Goal: Communication & Community: Share content

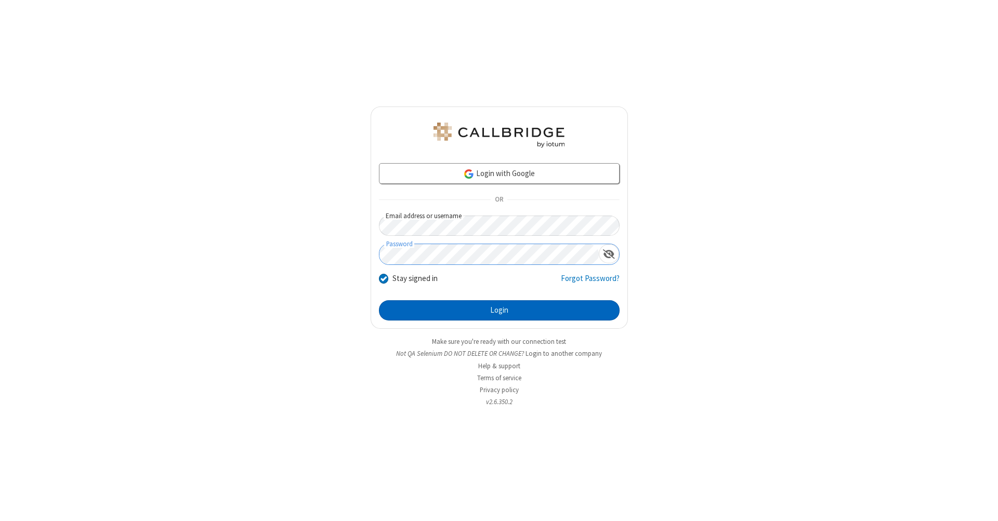
click at [499, 311] on button "Login" at bounding box center [499, 311] width 241 height 21
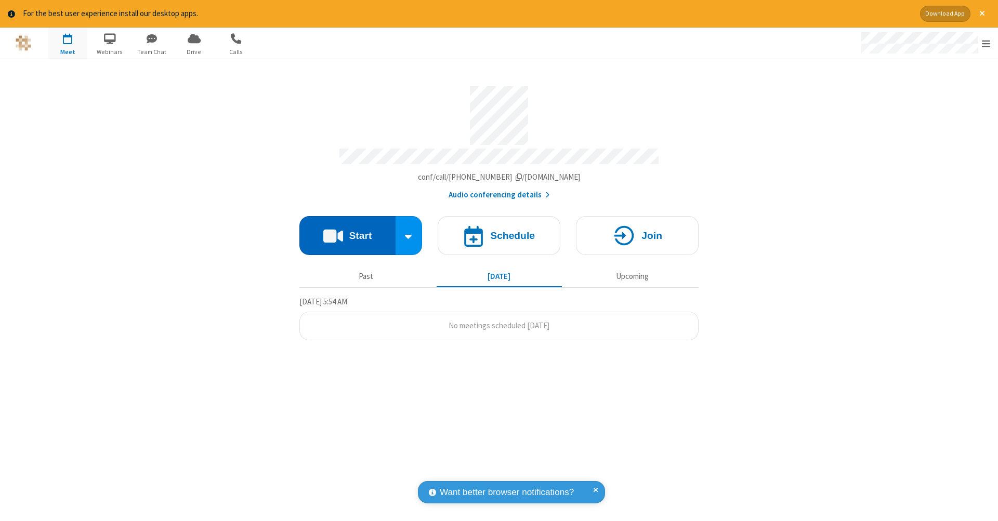
click at [347, 230] on button "Start" at bounding box center [347, 235] width 96 height 39
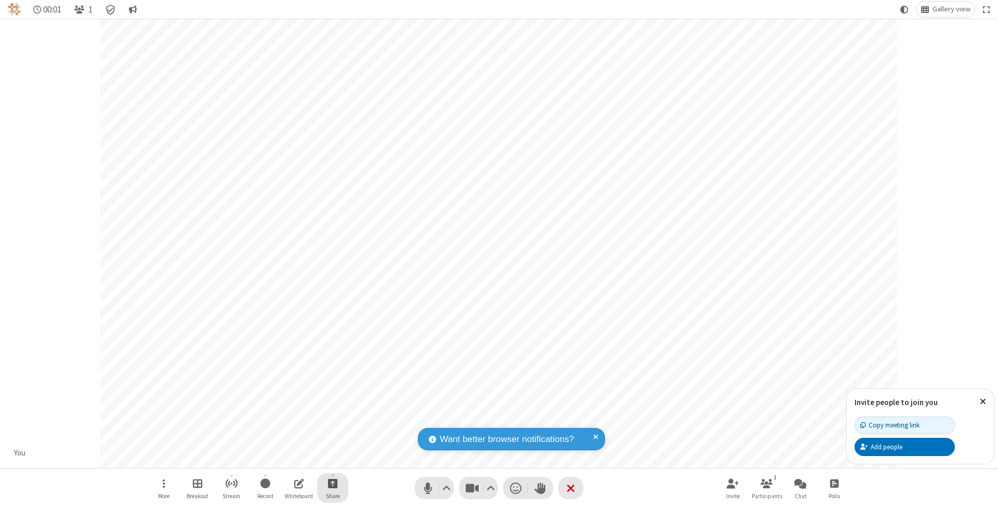
click at [332, 483] on span "Start sharing" at bounding box center [333, 483] width 10 height 13
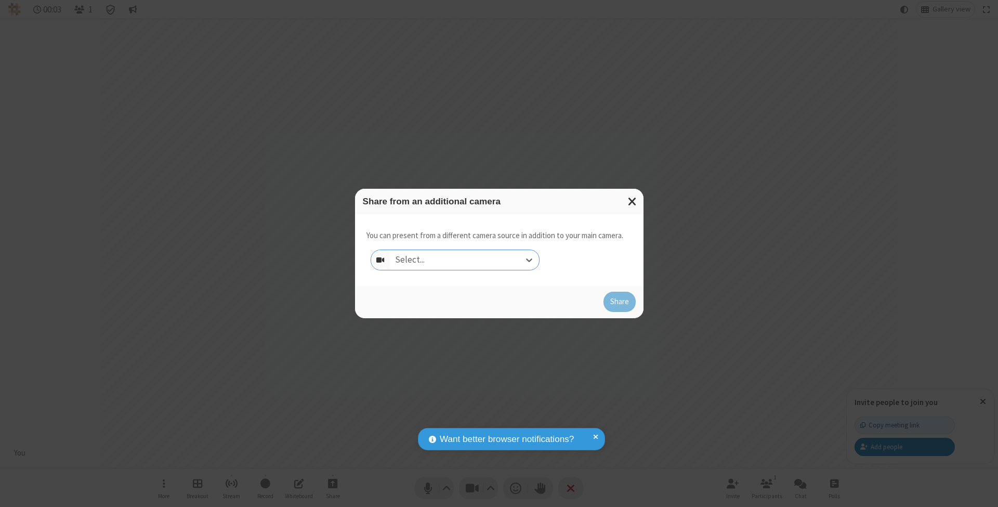
click at [464, 259] on div "Select..." at bounding box center [464, 260] width 149 height 20
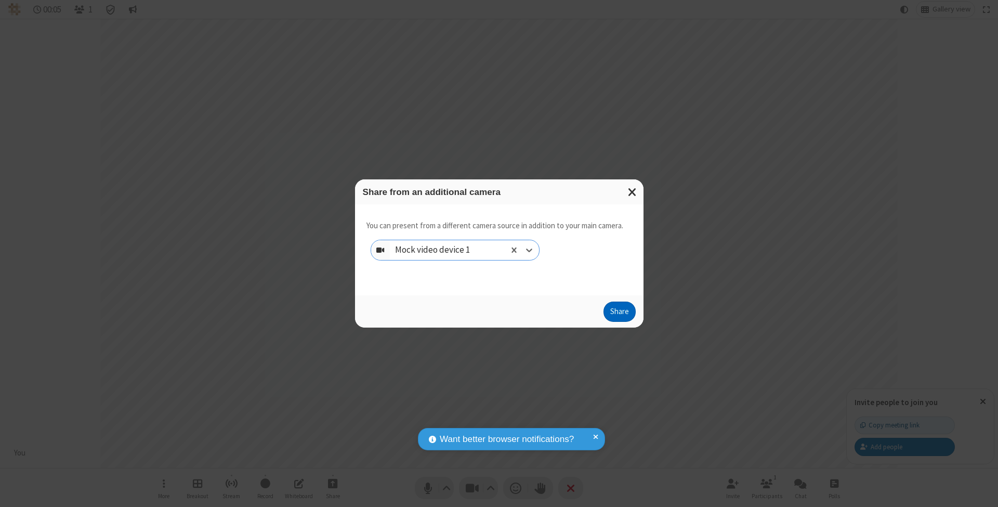
click at [619, 321] on button "Share" at bounding box center [620, 312] width 32 height 21
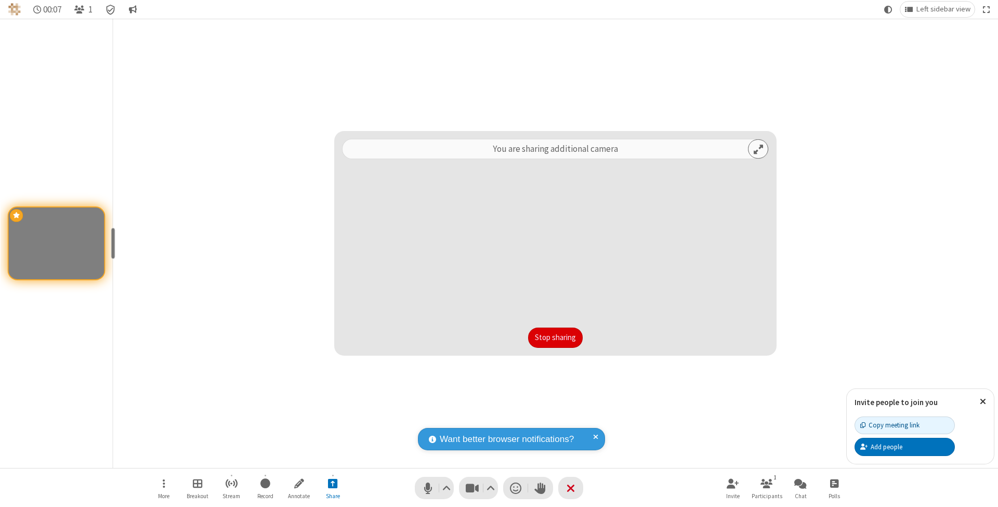
click at [555, 337] on button "Stop sharing" at bounding box center [555, 338] width 55 height 21
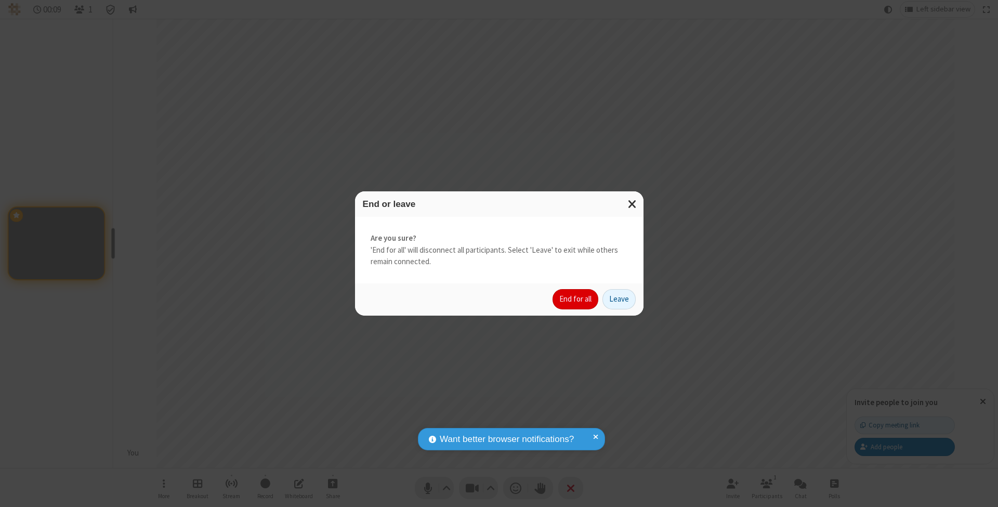
click at [576, 298] on button "End for all" at bounding box center [576, 299] width 46 height 21
